Goal: Task Accomplishment & Management: Use online tool/utility

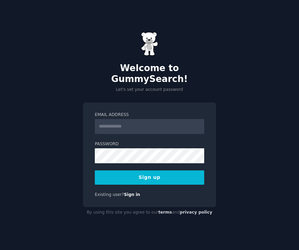
type input "**********"
click at [171, 170] on button "Sign up" at bounding box center [149, 177] width 109 height 14
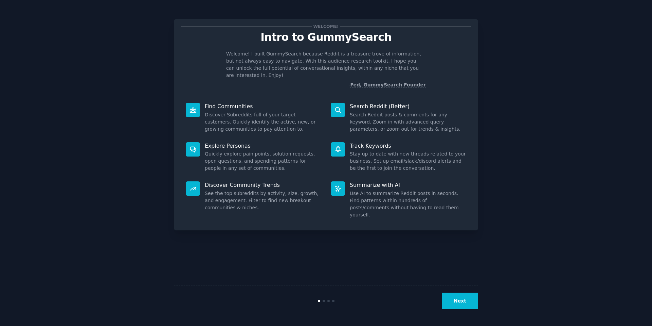
click at [299, 249] on button "Next" at bounding box center [460, 300] width 36 height 17
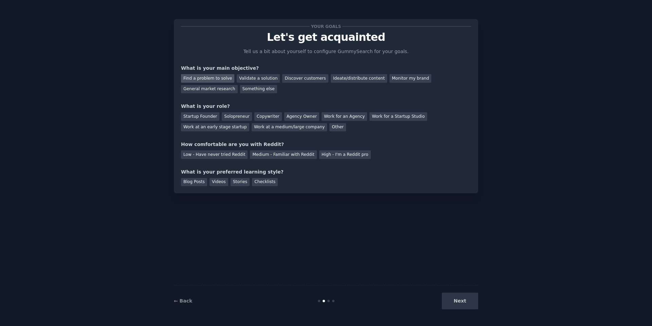
click at [214, 80] on div "Find a problem to solve" at bounding box center [207, 78] width 53 height 8
click at [214, 119] on div "Startup Founder" at bounding box center [200, 116] width 38 height 8
click at [270, 157] on div "Medium - Familiar with Reddit" at bounding box center [283, 154] width 67 height 8
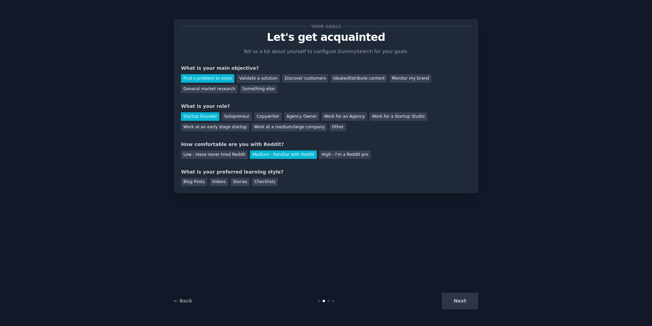
click at [299, 249] on div "Next" at bounding box center [428, 300] width 102 height 17
click at [234, 182] on div "Stories" at bounding box center [240, 182] width 19 height 8
click at [205, 181] on div "Blog Posts" at bounding box center [194, 182] width 26 height 8
click at [299, 249] on button "Next" at bounding box center [460, 300] width 36 height 17
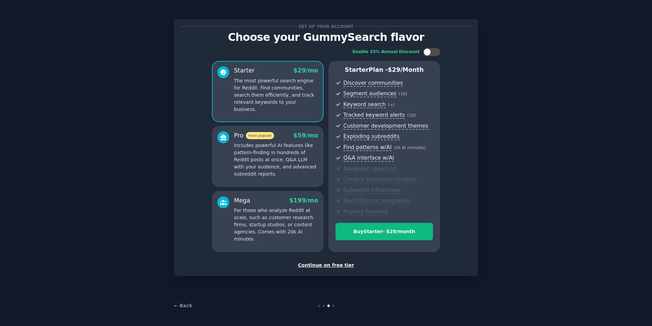
click at [299, 249] on div "Continue on free tier" at bounding box center [326, 264] width 290 height 7
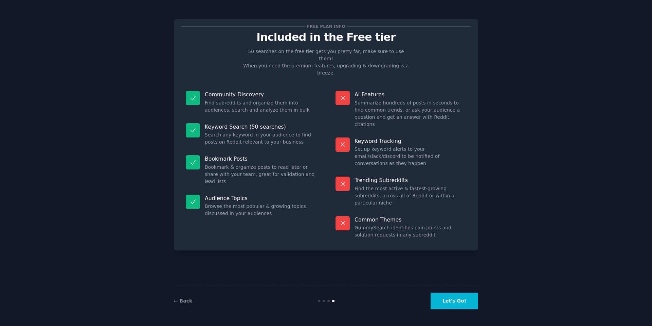
click at [299, 249] on button "Let's Go!" at bounding box center [455, 300] width 48 height 17
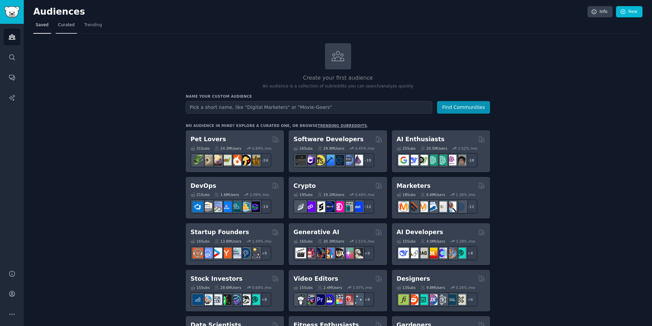
click at [69, 25] on span "Curated" at bounding box center [66, 25] width 17 height 6
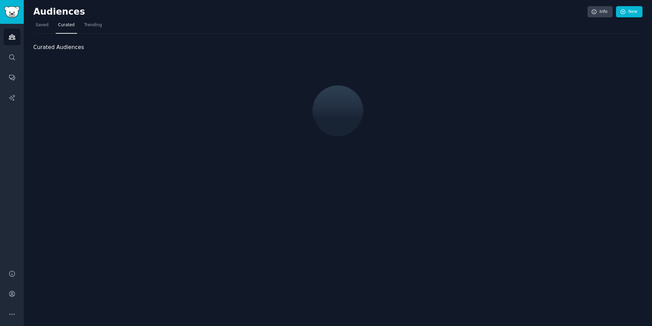
click at [111, 24] on nav "Saved Curated Trending" at bounding box center [338, 27] width 610 height 14
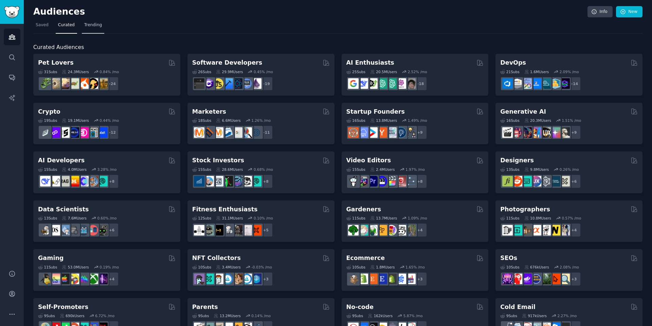
click at [98, 31] on link "Trending" at bounding box center [93, 27] width 22 height 14
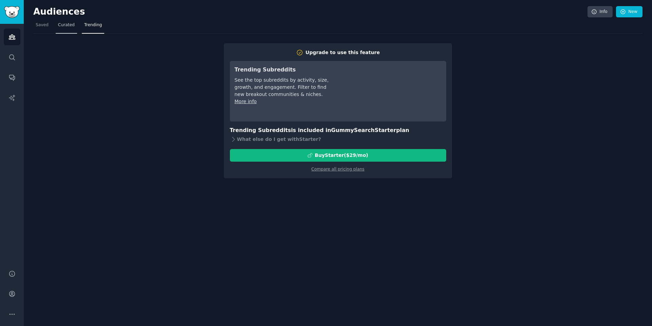
click at [58, 23] on span "Curated" at bounding box center [66, 25] width 17 height 6
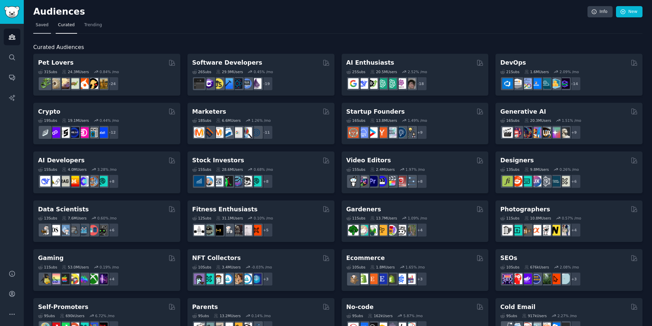
click at [39, 27] on span "Saved" at bounding box center [42, 25] width 13 height 6
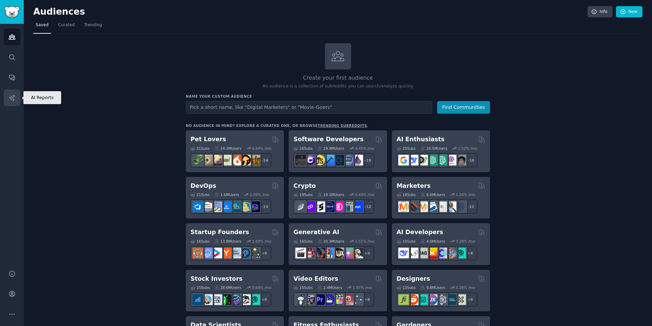
click at [15, 95] on icon "Sidebar" at bounding box center [11, 97] width 7 height 7
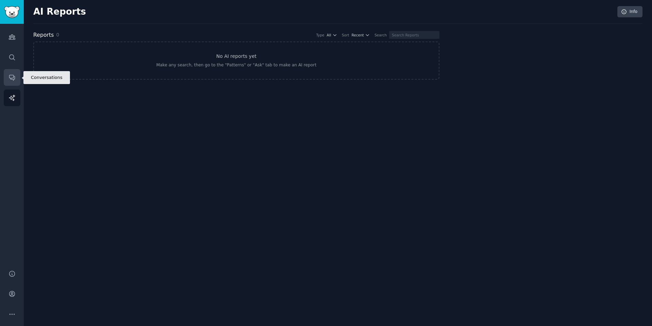
click at [16, 83] on link "Conversations" at bounding box center [12, 77] width 17 height 17
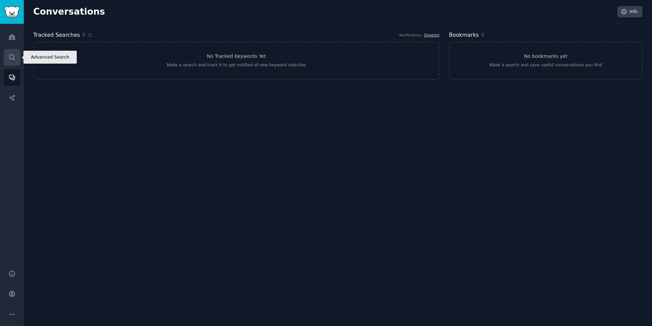
click at [14, 51] on link "Search" at bounding box center [12, 57] width 17 height 17
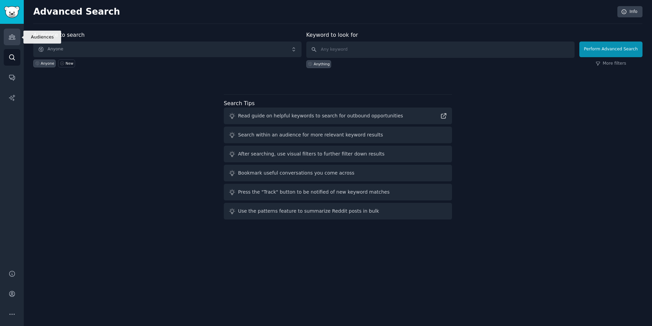
click at [14, 39] on icon "Sidebar" at bounding box center [11, 36] width 7 height 7
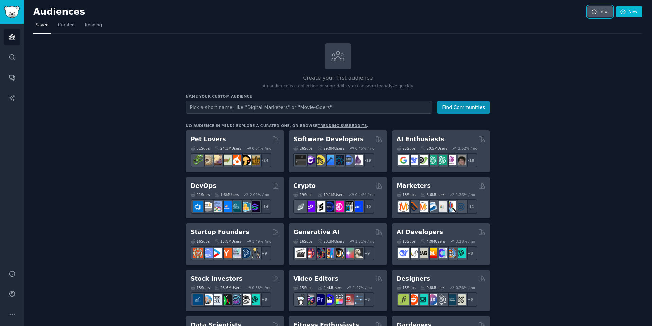
click at [299, 15] on link "Info" at bounding box center [600, 12] width 25 height 12
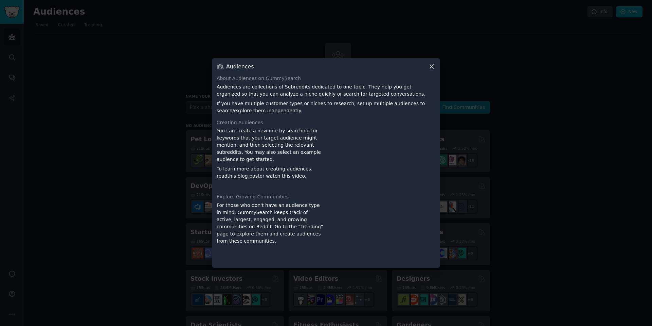
click at [299, 69] on div "Audiences" at bounding box center [326, 66] width 219 height 7
click at [299, 67] on icon at bounding box center [432, 67] width 4 height 4
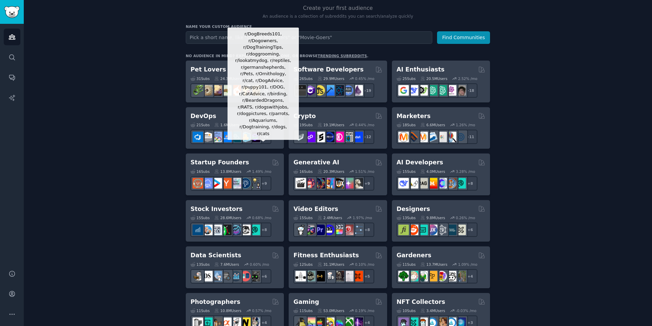
scroll to position [71, 0]
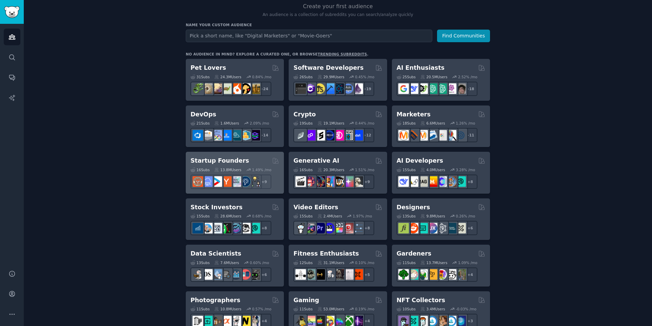
click at [252, 159] on div "Startup Founders" at bounding box center [235, 160] width 89 height 8
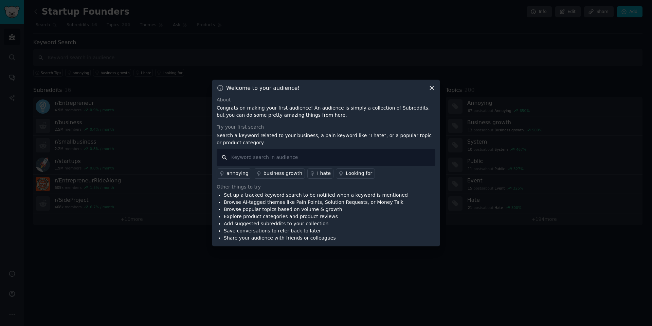
click at [289, 161] on input "text" at bounding box center [326, 156] width 219 height 17
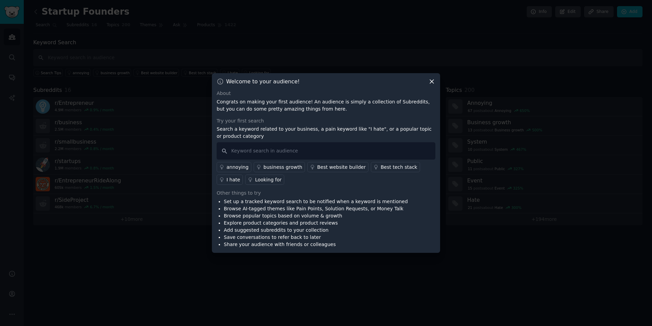
click at [240, 178] on link "I hate" at bounding box center [230, 179] width 26 height 10
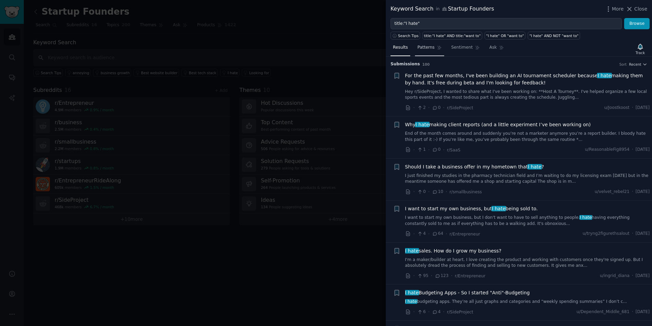
click at [299, 45] on span "Patterns" at bounding box center [426, 48] width 17 height 6
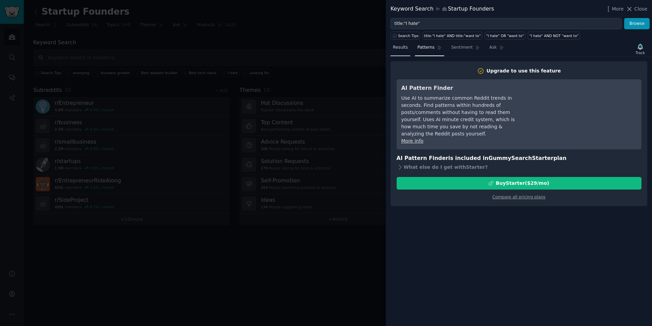
click at [299, 47] on span "Results" at bounding box center [400, 48] width 15 height 6
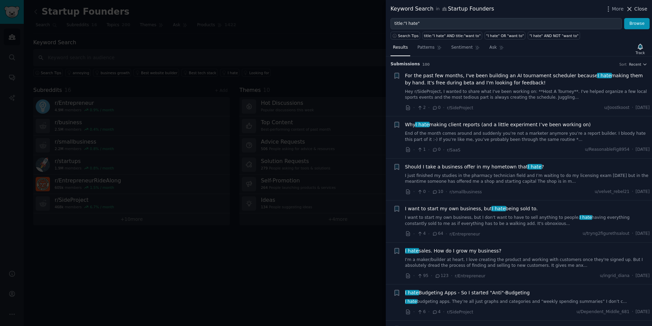
click at [299, 9] on span "Close" at bounding box center [641, 8] width 13 height 7
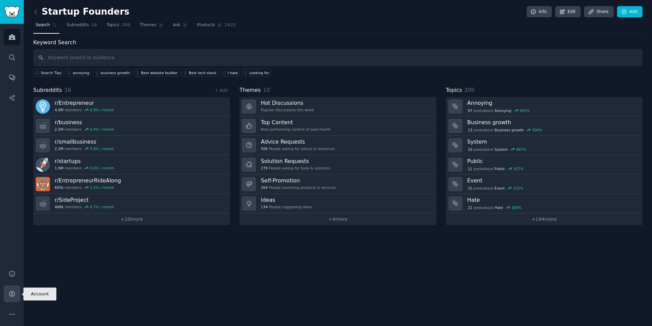
click at [15, 249] on icon "Sidebar" at bounding box center [11, 293] width 7 height 7
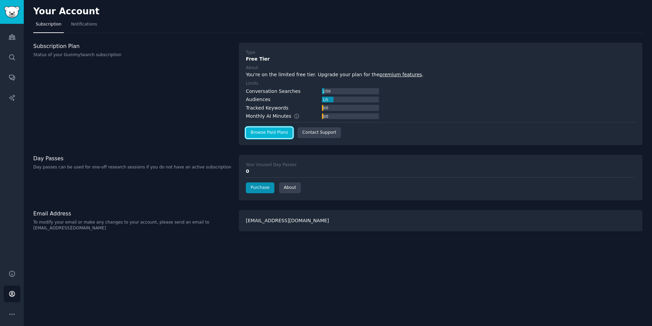
click at [286, 129] on link "Browse Paid Plans" at bounding box center [269, 132] width 47 height 11
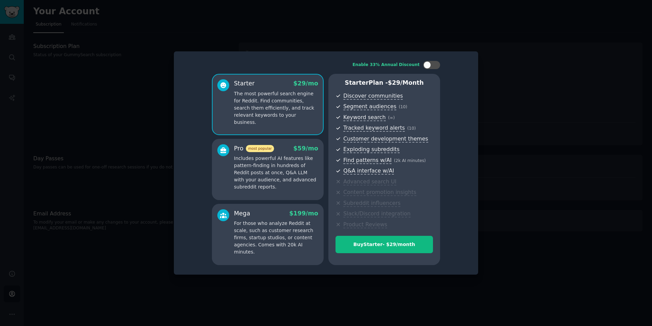
click at [299, 232] on div "Starter Plan - $ 29 /month Discover communities Segment audiences ( 10 ) Keywor…" at bounding box center [385, 169] width 112 height 191
click at [299, 237] on button "Buy Starter - $ 29 /month" at bounding box center [385, 243] width 98 height 17
click at [287, 183] on p "Includes powerful AI features like pattern-finding in hundreds of Reddit posts …" at bounding box center [276, 173] width 84 height 36
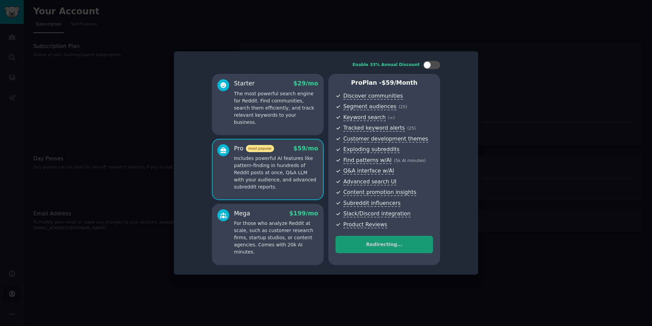
click at [299, 246] on div "Redirecting..." at bounding box center [385, 245] width 98 height 20
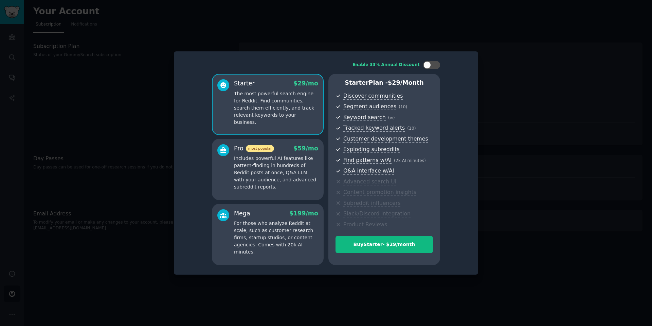
click at [290, 168] on p "Includes powerful AI features like pattern-finding in hundreds of Reddit posts …" at bounding box center [276, 173] width 84 height 36
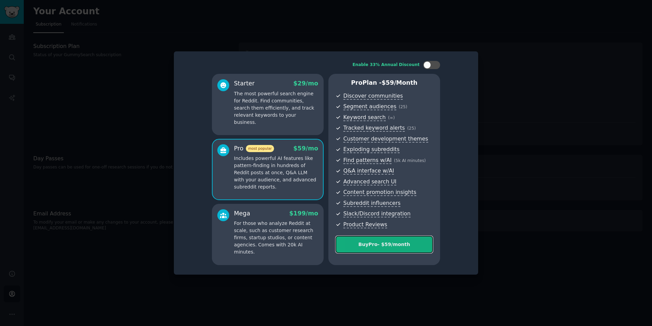
click at [379, 238] on button "Buy Pro - $ 59 /month" at bounding box center [385, 243] width 98 height 17
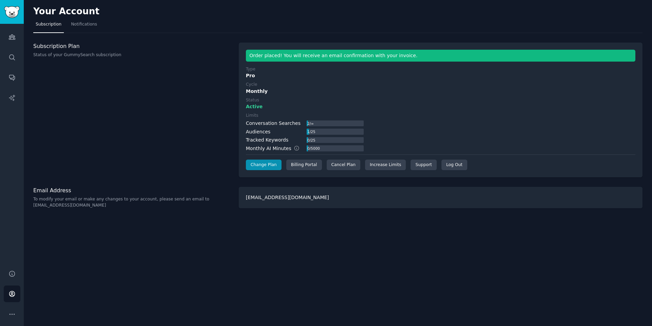
click at [14, 68] on div "Audiences Search Conversations AI Reports" at bounding box center [12, 143] width 24 height 238
click at [4, 41] on link "Audiences" at bounding box center [12, 37] width 17 height 17
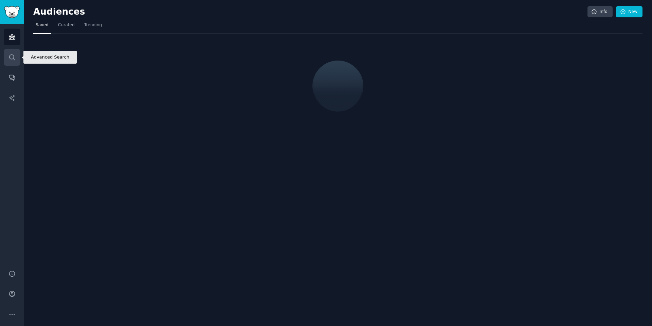
click at [11, 51] on link "Search" at bounding box center [12, 57] width 17 height 17
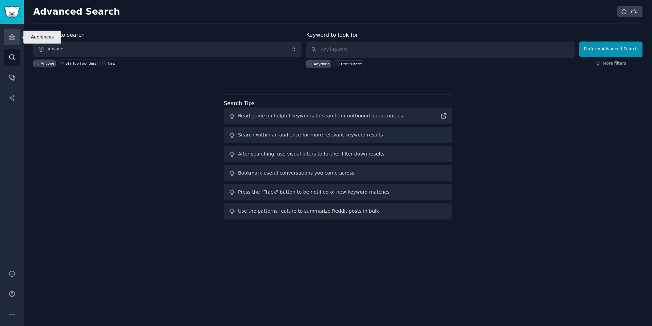
click at [8, 37] on icon "Sidebar" at bounding box center [11, 36] width 7 height 7
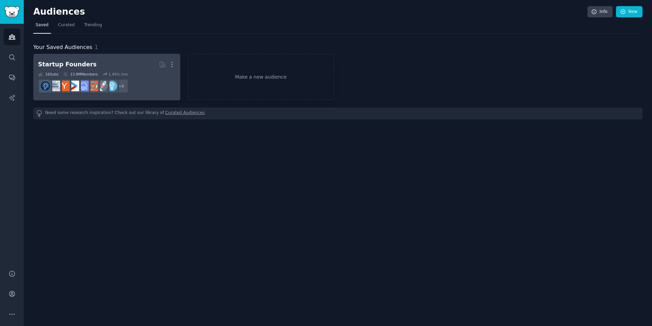
click at [141, 66] on h2 "Startup Founders More" at bounding box center [107, 64] width 138 height 12
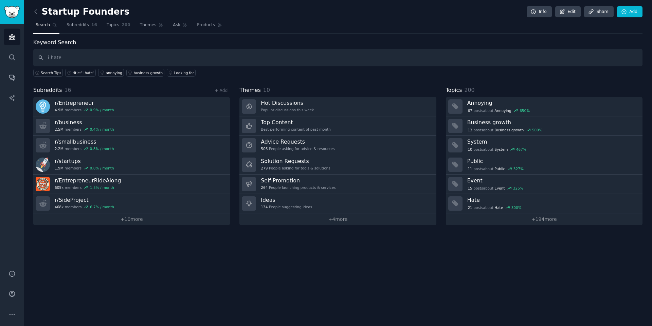
type input "i hate"
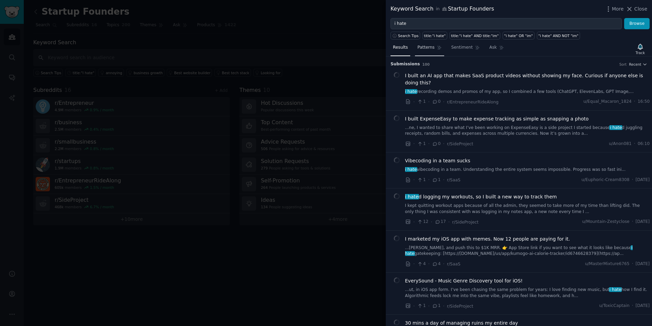
click at [428, 50] on span "Patterns" at bounding box center [426, 48] width 17 height 6
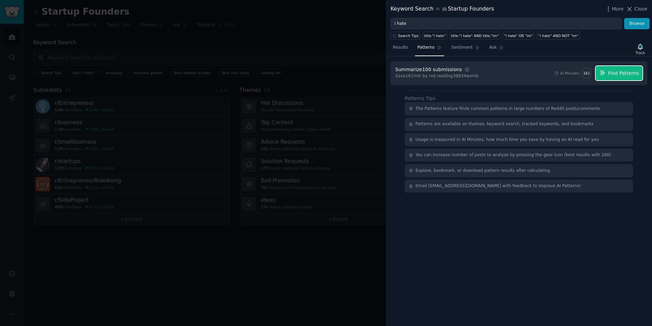
click at [607, 72] on button "Find Patterns" at bounding box center [619, 73] width 47 height 14
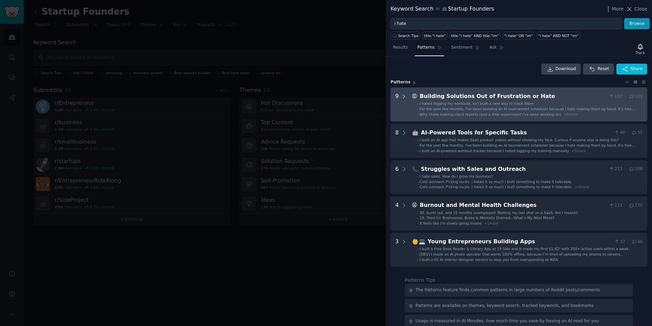
click at [406, 98] on icon at bounding box center [404, 96] width 6 height 6
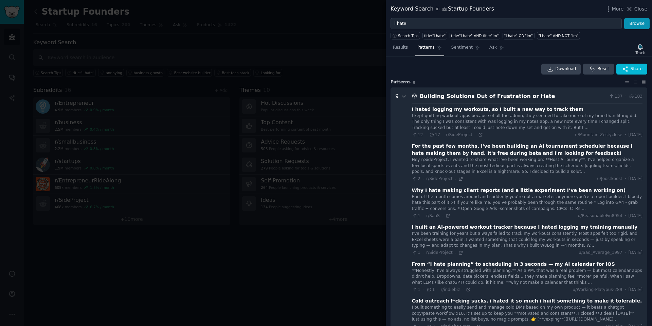
click at [553, 236] on div "I’ve been training for years but always failed to track my workouts consistentl…" at bounding box center [527, 239] width 231 height 18
click at [531, 226] on div "I built an AI-powered workout tracker because I hated logging my training manua…" at bounding box center [525, 226] width 226 height 7
click at [527, 233] on div "I’ve been training for years but always failed to track my workouts consistentl…" at bounding box center [527, 239] width 231 height 18
click at [510, 226] on div "I built an AI-powered workout tracker because I hated logging my training manua…" at bounding box center [525, 226] width 226 height 7
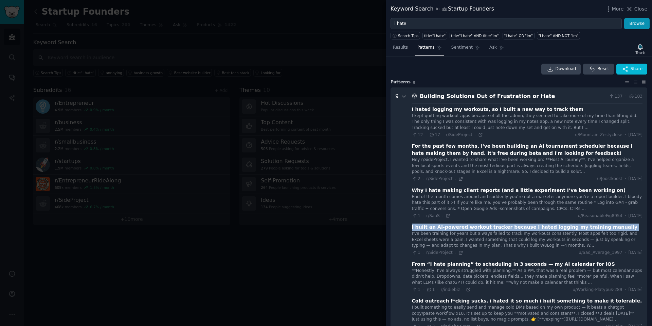
click at [510, 226] on div "I built an AI-powered workout tracker because I hated logging my training manua…" at bounding box center [525, 226] width 226 height 7
click at [606, 227] on div "I built an AI-powered workout tracker because I hated logging my training manua…" at bounding box center [527, 226] width 231 height 7
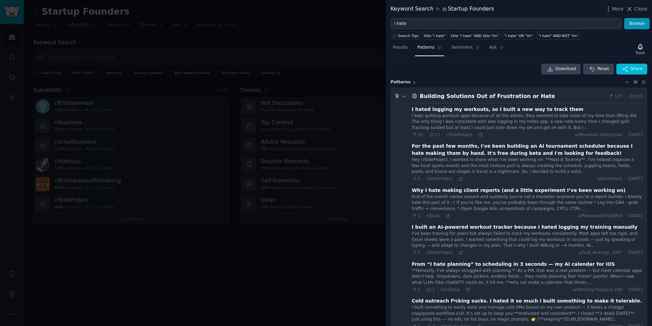
drag, startPoint x: 592, startPoint y: 227, endPoint x: 513, endPoint y: 231, distance: 79.0
click at [590, 227] on div "I built an AI-powered workout tracker because I hated logging my training manua…" at bounding box center [525, 226] width 226 height 7
click at [442, 252] on span "r/SideProject" at bounding box center [439, 252] width 27 height 5
click at [423, 242] on div "I’ve been training for years but always failed to track my workouts consistentl…" at bounding box center [527, 239] width 231 height 18
click at [460, 251] on icon at bounding box center [461, 252] width 5 height 5
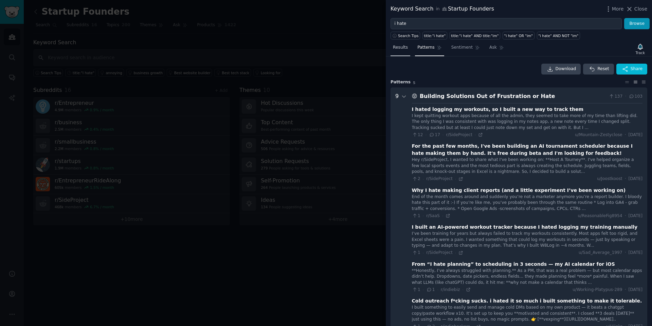
click at [402, 50] on span "Results" at bounding box center [400, 48] width 15 height 6
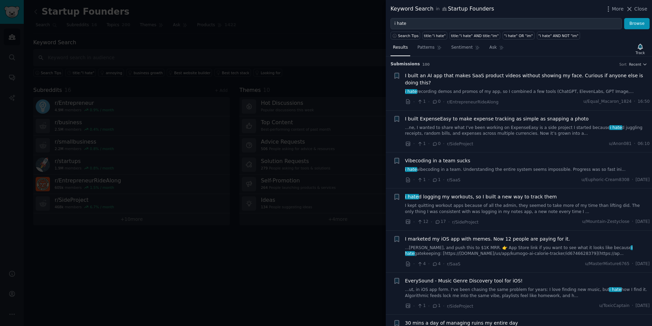
click at [270, 249] on div at bounding box center [326, 163] width 652 height 326
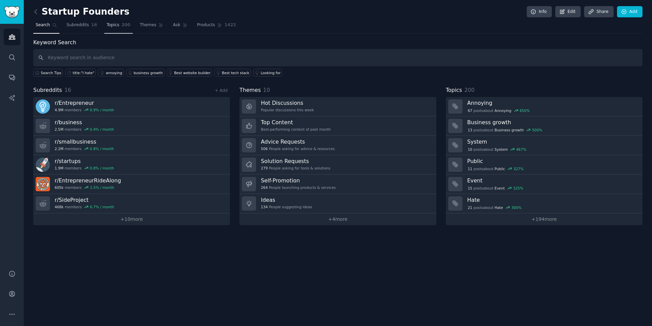
click at [113, 23] on span "Topics" at bounding box center [113, 25] width 13 height 6
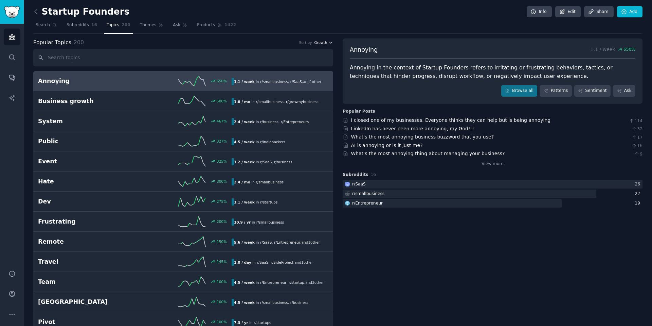
click at [332, 43] on icon "button" at bounding box center [331, 42] width 5 height 5
click at [328, 64] on div "Velocity" at bounding box center [299, 68] width 63 height 12
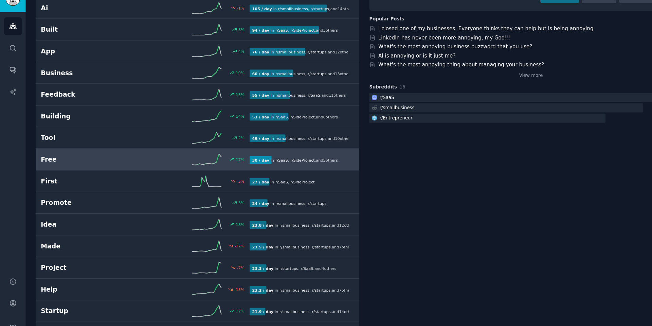
scroll to position [82, 0]
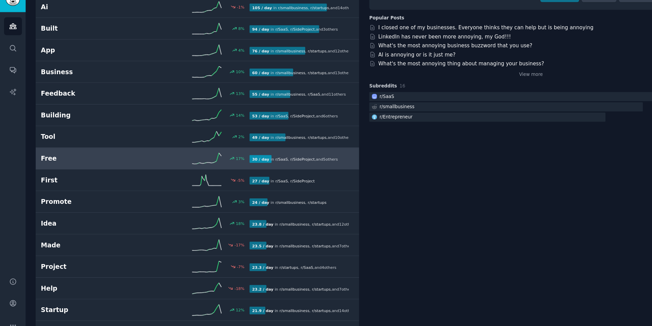
click at [185, 196] on icon at bounding box center [191, 199] width 27 height 10
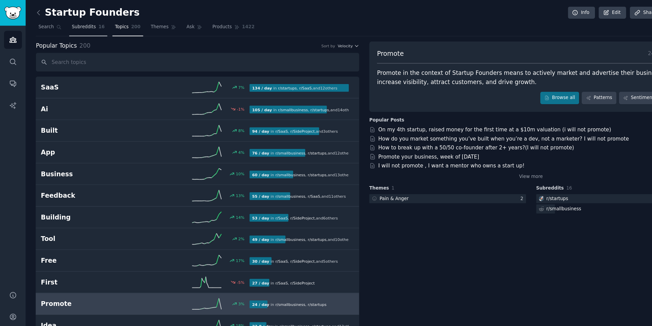
click at [90, 26] on link "Subreddits 16" at bounding box center [81, 27] width 35 height 14
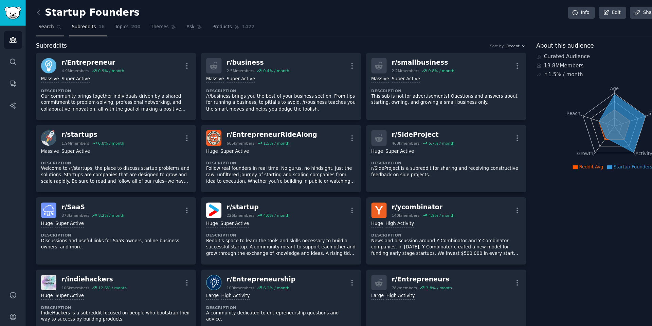
click at [48, 29] on link "Search" at bounding box center [46, 27] width 26 height 14
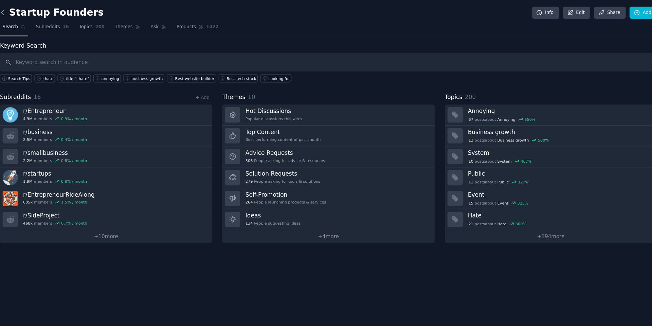
click at [37, 8] on icon at bounding box center [35, 11] width 7 height 7
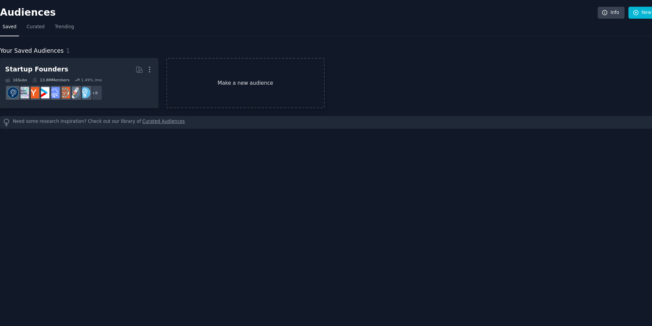
click at [247, 73] on link "Make a new audience" at bounding box center [261, 77] width 147 height 47
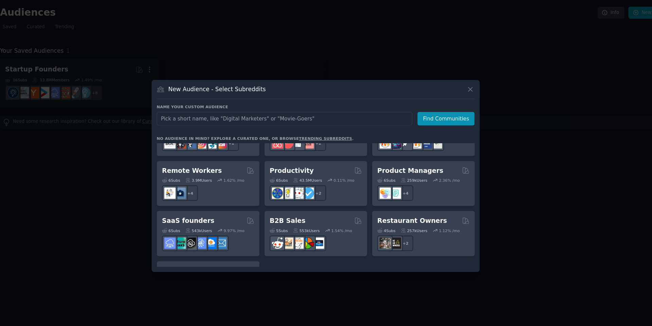
scroll to position [504, 0]
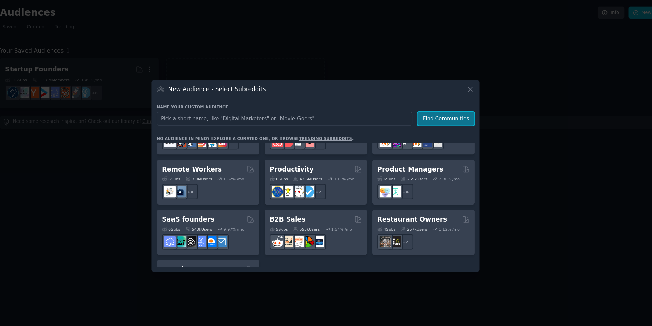
click at [454, 113] on button "Find Communities" at bounding box center [447, 110] width 53 height 13
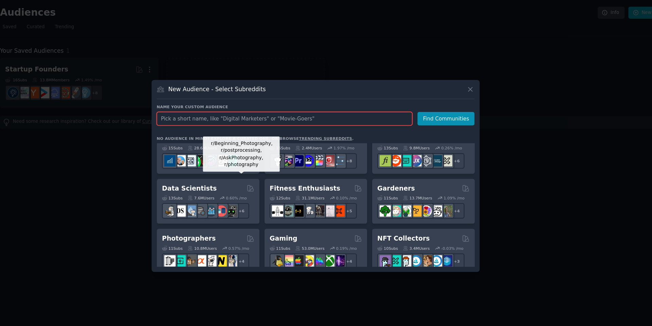
scroll to position [152, 0]
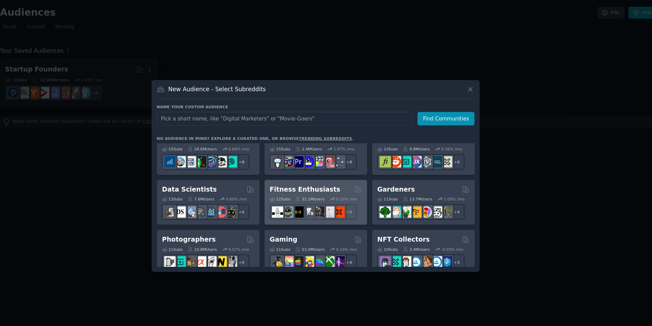
click at [325, 173] on h2 "Fitness Enthusiasts" at bounding box center [316, 175] width 66 height 8
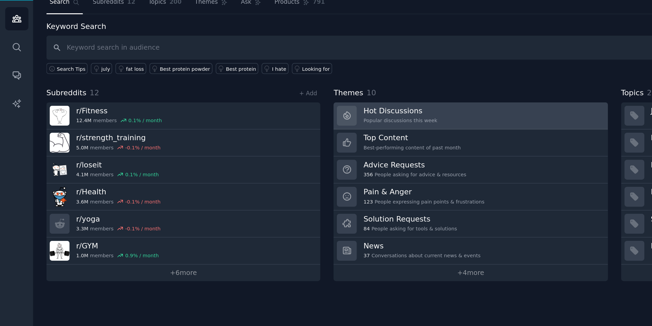
click at [317, 102] on link "Hot Discussions Popular discussions this week" at bounding box center [338, 106] width 197 height 19
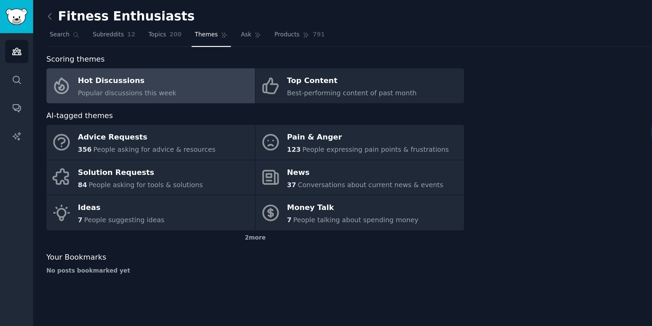
click at [149, 67] on link "Hot Discussions Popular discussions this week" at bounding box center [108, 61] width 150 height 25
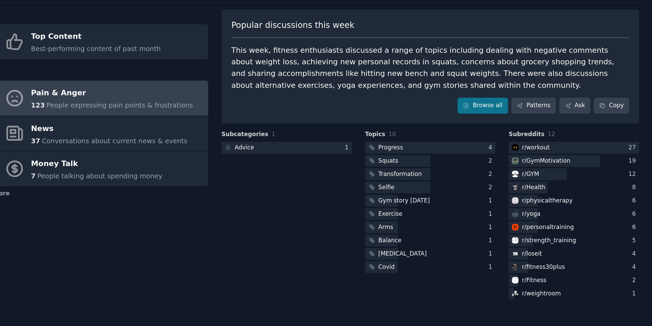
click at [266, 91] on link "Pain & Anger 123 People expressing pain points & frustrations" at bounding box center [258, 101] width 150 height 25
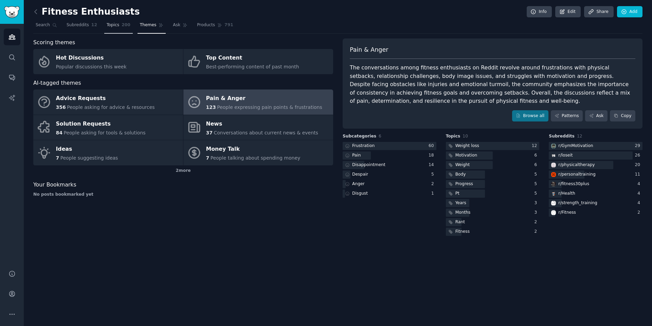
click at [117, 27] on span "Topics" at bounding box center [113, 25] width 13 height 6
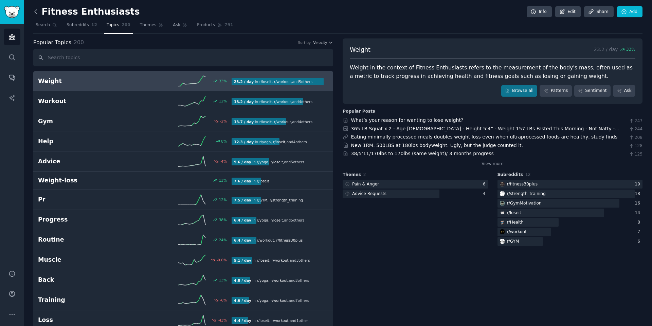
click at [33, 12] on icon at bounding box center [35, 11] width 7 height 7
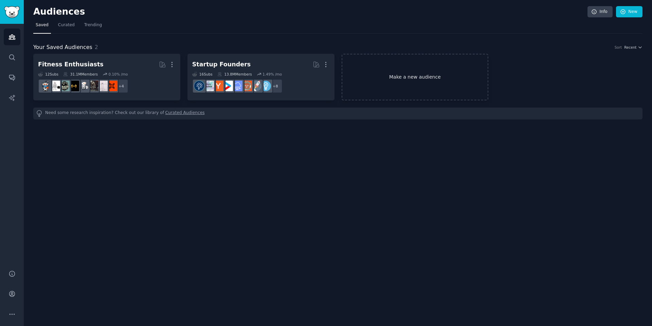
click at [383, 61] on link "Make a new audience" at bounding box center [415, 77] width 147 height 47
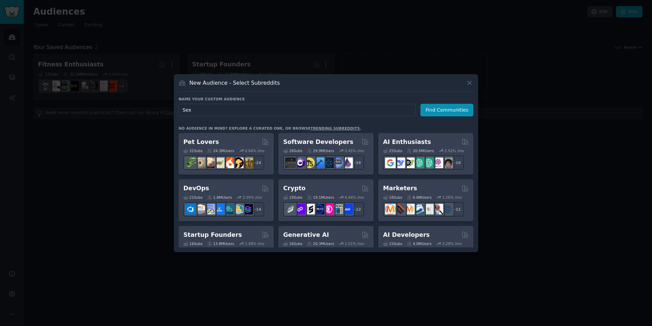
type input "Sex"
click at [446, 98] on h3 "Name your custom audience" at bounding box center [326, 99] width 295 height 5
click at [446, 112] on button "Find Communities" at bounding box center [447, 110] width 53 height 13
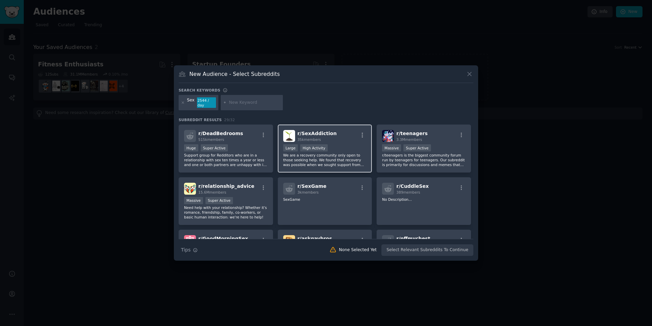
click at [349, 150] on div ">= 80th percentile for submissions / day Large High Activity" at bounding box center [325, 148] width 84 height 8
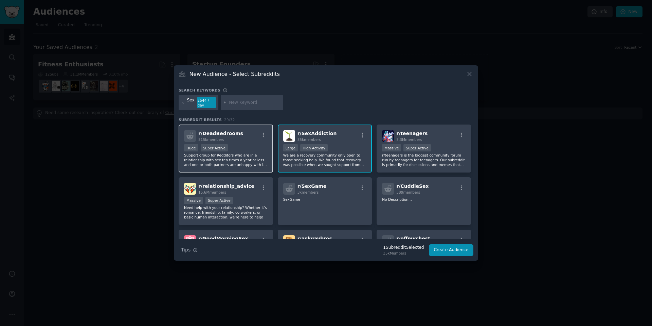
click at [230, 153] on p "Support group for Redditors who are in a relationship with sex ten times a year…" at bounding box center [226, 160] width 84 height 14
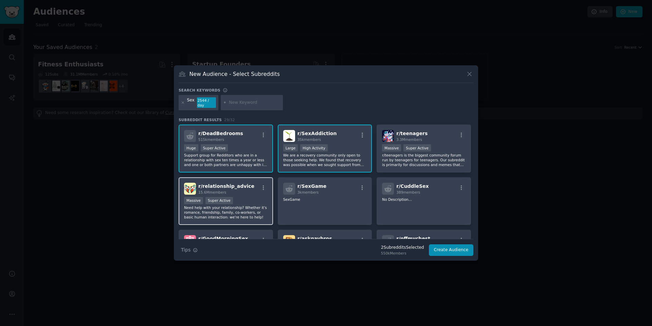
click at [250, 198] on div "Massive Super Active" at bounding box center [226, 201] width 84 height 8
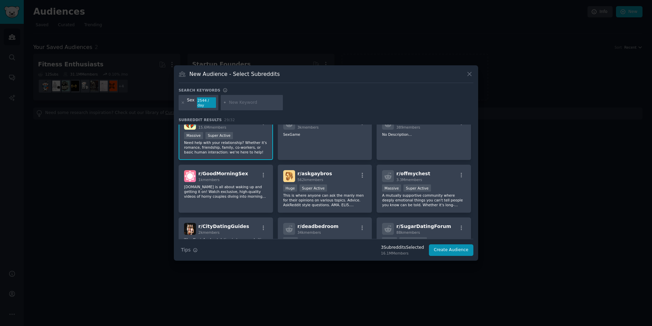
scroll to position [66, 0]
click at [250, 198] on div "r/ GoodMorningSex 1k members GoodMorningSex.com is all about waking up and gett…" at bounding box center [226, 188] width 94 height 48
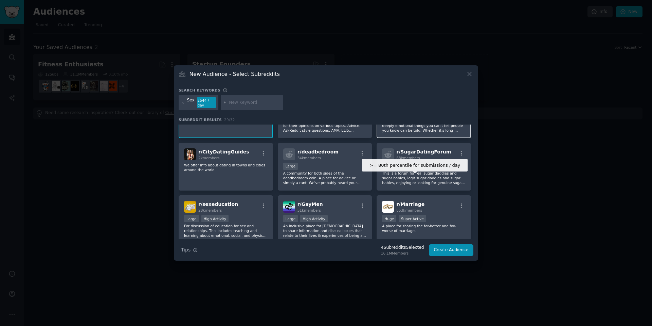
scroll to position [140, 0]
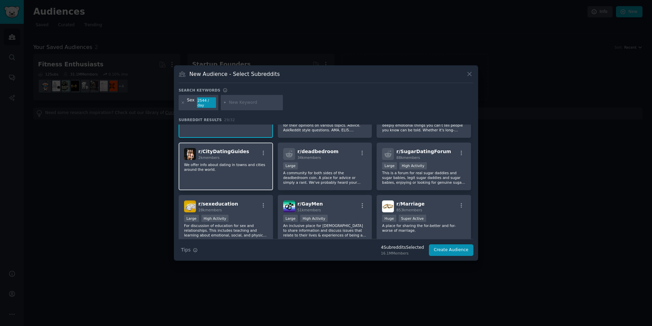
click at [244, 156] on div "r/ CityDatingGuides 2k members" at bounding box center [226, 154] width 84 height 12
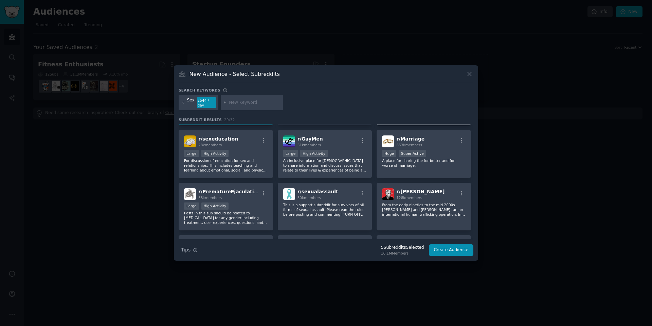
scroll to position [206, 0]
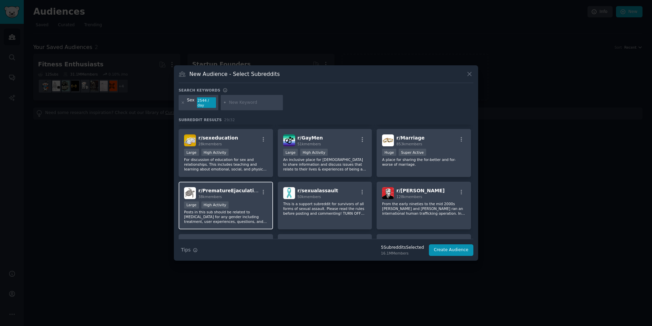
click at [237, 198] on div "38k members" at bounding box center [228, 196] width 61 height 5
click at [456, 253] on button "Create Audience" at bounding box center [451, 250] width 45 height 12
